Goal: Task Accomplishment & Management: Manage account settings

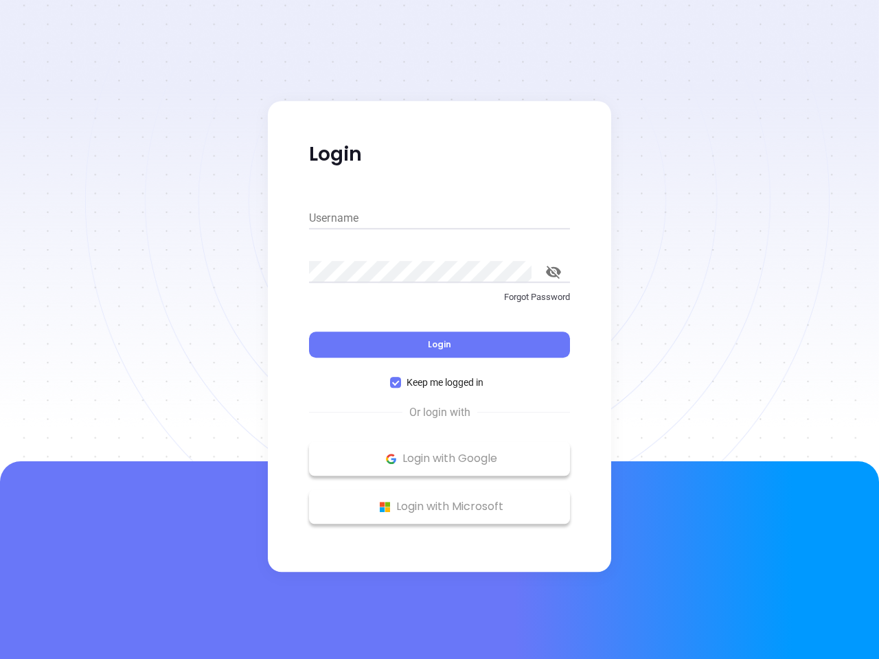
click at [440, 330] on div "Login" at bounding box center [439, 336] width 261 height 43
click at [440, 218] on input "Username" at bounding box center [439, 218] width 261 height 22
click at [554, 272] on icon "toggle password visibility" at bounding box center [553, 272] width 15 height 13
click at [440, 345] on span "Login" at bounding box center [439, 345] width 23 height 12
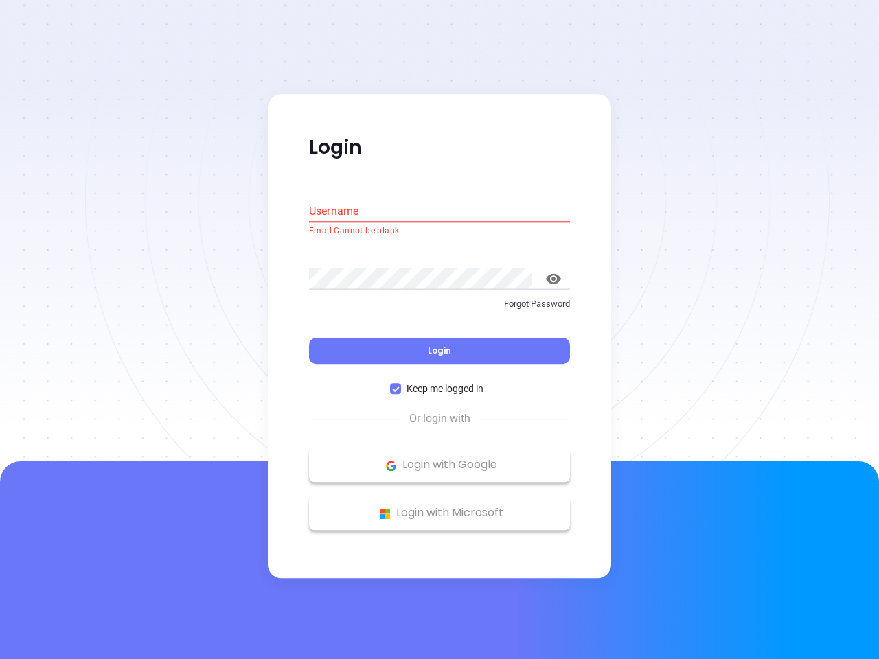
click at [440, 383] on span "Keep me logged in" at bounding box center [445, 389] width 88 height 15
click at [401, 384] on input "Keep me logged in" at bounding box center [395, 389] width 11 height 11
checkbox input "false"
click at [440, 459] on p "Login with Google" at bounding box center [439, 465] width 247 height 21
click at [440, 507] on p "Login with Microsoft" at bounding box center [439, 513] width 247 height 21
